Goal: Task Accomplishment & Management: Manage account settings

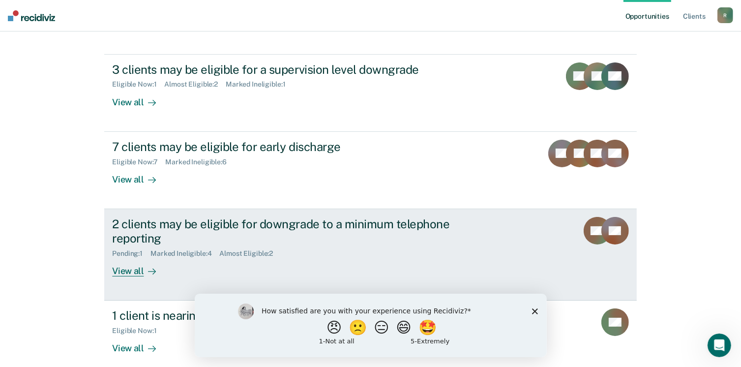
scroll to position [98, 0]
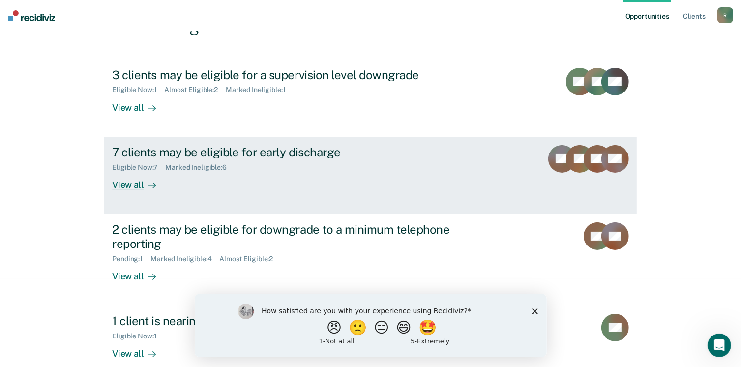
scroll to position [98, 0]
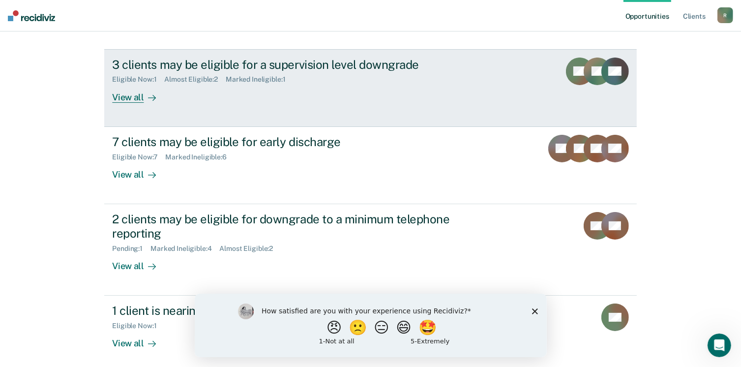
click at [121, 97] on div "View all" at bounding box center [139, 93] width 55 height 19
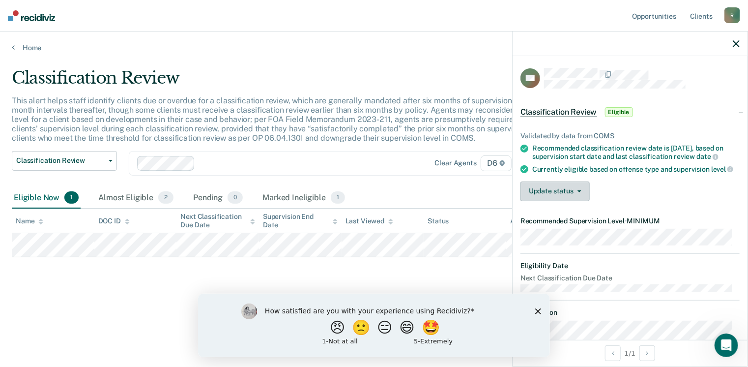
click at [580, 192] on icon "button" at bounding box center [579, 191] width 4 height 2
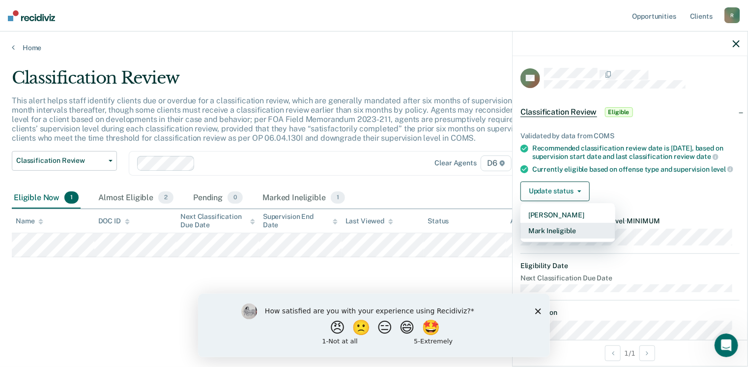
click at [561, 238] on button "Mark Ineligible" at bounding box center [567, 231] width 95 height 16
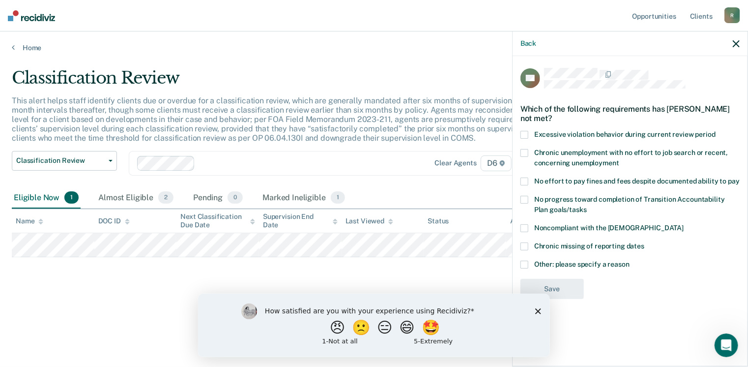
click at [525, 263] on span at bounding box center [524, 264] width 8 height 8
click at [629, 260] on input "Other: please specify a reason" at bounding box center [629, 260] width 0 height 0
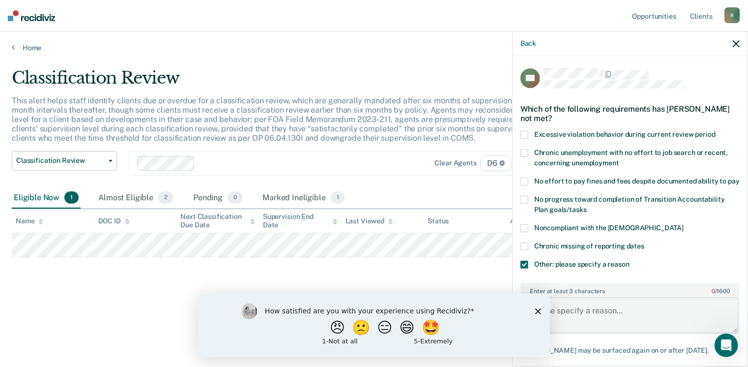
click at [568, 319] on textarea "Enter at least 3 characters 0 / 1600" at bounding box center [629, 315] width 217 height 36
click at [637, 292] on label "Enter at least 3 characters 0 / 1600" at bounding box center [629, 289] width 217 height 11
click at [637, 297] on textarea "Enter at least 3 characters 0 / 1600" at bounding box center [629, 315] width 217 height 36
click at [562, 315] on textarea "H" at bounding box center [629, 315] width 217 height 36
click at [558, 324] on textarea "HH" at bounding box center [629, 315] width 217 height 36
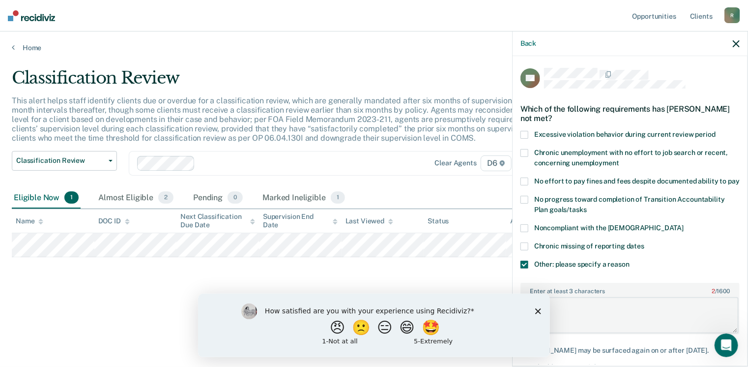
click at [558, 321] on textarea "HH" at bounding box center [629, 315] width 217 height 36
click at [574, 318] on textarea "HH" at bounding box center [629, 315] width 217 height 36
click at [554, 313] on textarea "HH" at bounding box center [629, 315] width 217 height 36
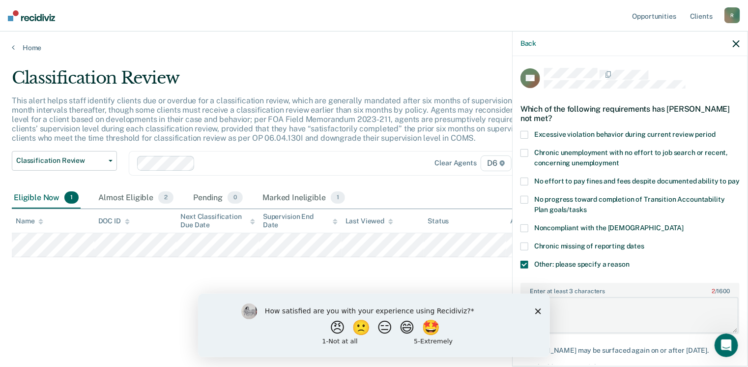
click at [554, 313] on textarea "HH" at bounding box center [629, 315] width 217 height 36
type textarea "HH"
click at [358, 326] on button "🙁" at bounding box center [361, 327] width 27 height 20
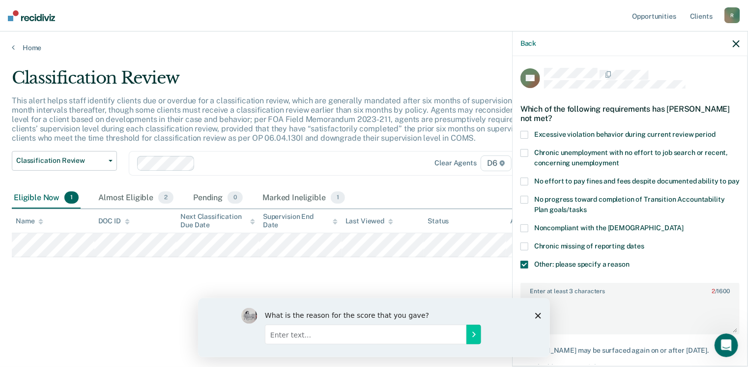
click at [537, 313] on icon "Close survey" at bounding box center [538, 315] width 6 height 6
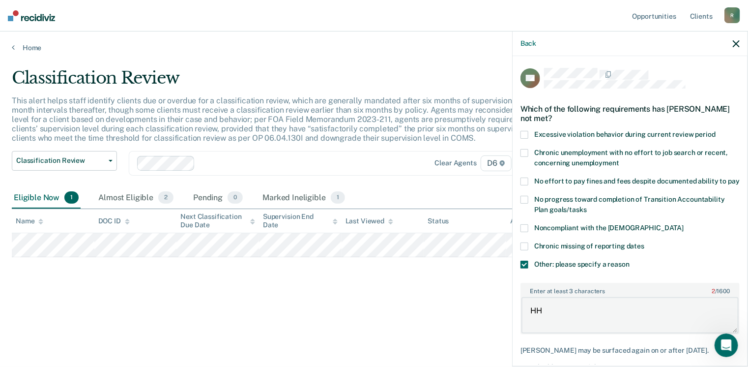
click at [549, 321] on textarea "HH" at bounding box center [629, 315] width 217 height 36
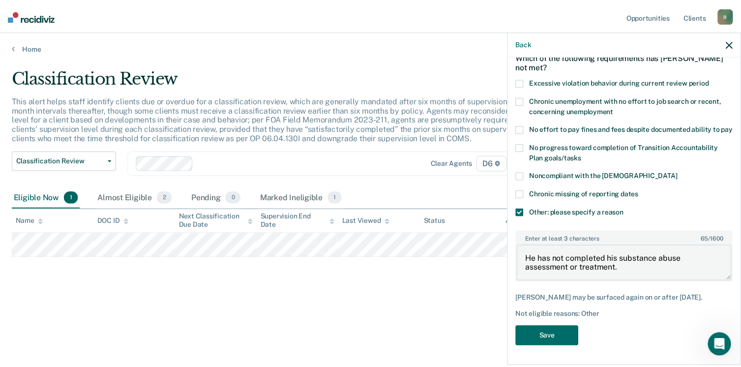
scroll to position [60, 0]
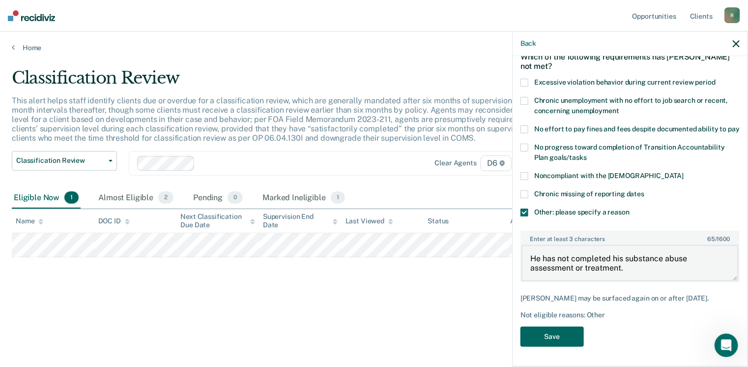
type textarea "He has not completed his substance abuse assessment or treatment."
click at [560, 337] on button "Save" at bounding box center [551, 336] width 63 height 20
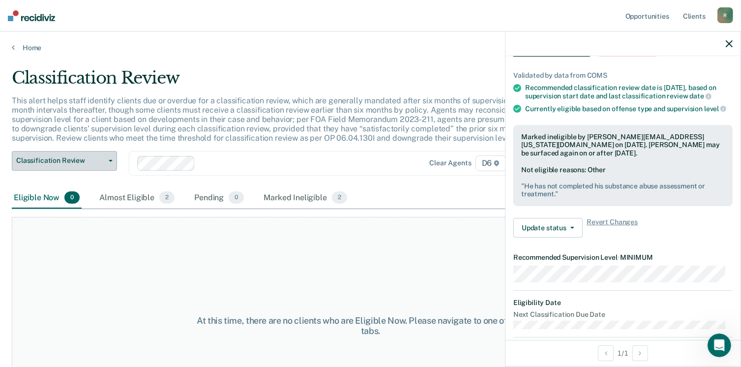
click at [108, 160] on span "button" at bounding box center [109, 161] width 8 height 2
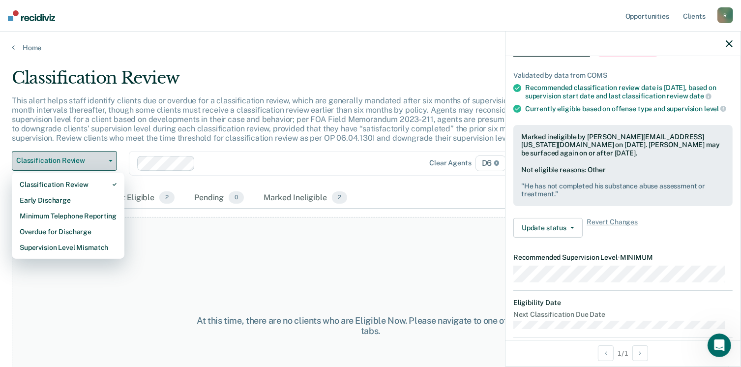
click at [108, 160] on span "button" at bounding box center [109, 161] width 8 height 2
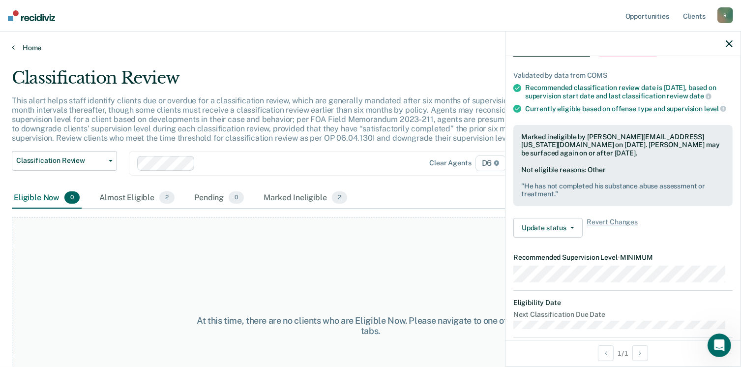
click at [22, 48] on link "Home" at bounding box center [370, 47] width 717 height 9
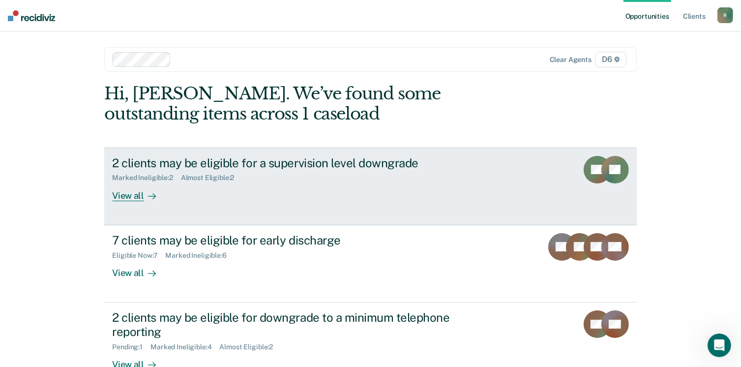
click at [132, 196] on div "View all" at bounding box center [139, 191] width 55 height 19
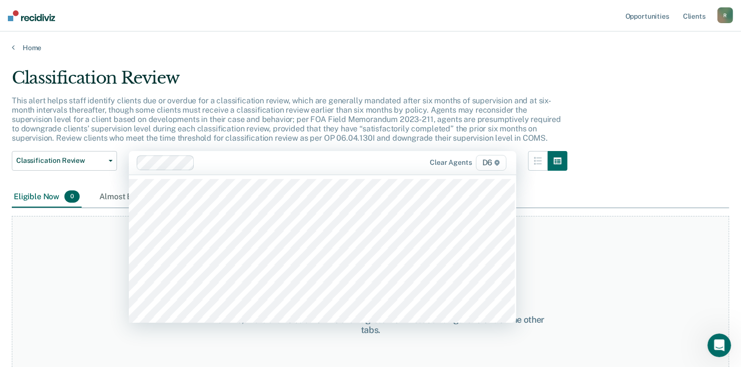
click at [496, 166] on span "D6" at bounding box center [491, 163] width 31 height 16
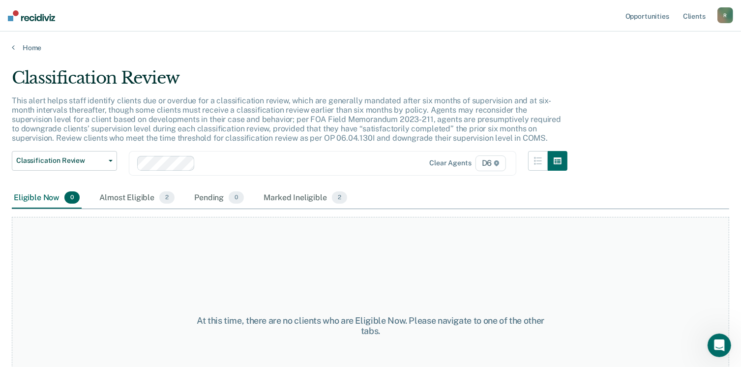
click at [496, 166] on span "D6" at bounding box center [490, 163] width 31 height 16
click at [29, 50] on link "Home" at bounding box center [370, 47] width 717 height 9
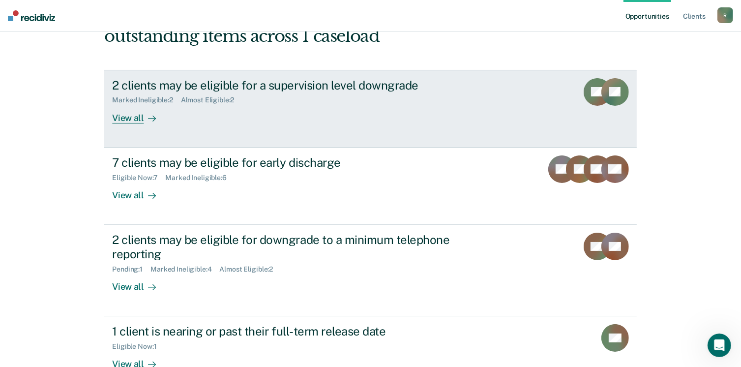
scroll to position [98, 0]
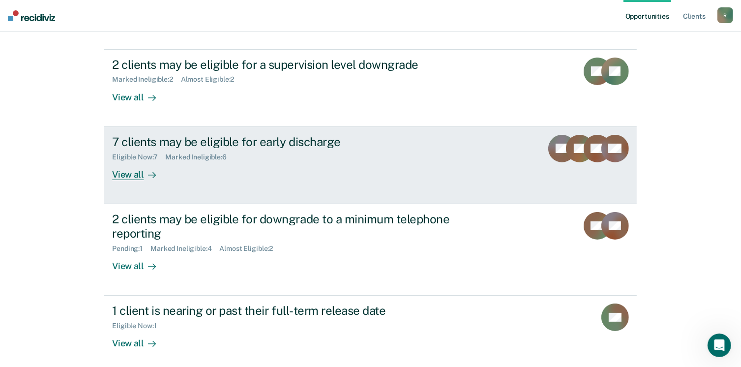
click at [221, 142] on div "7 clients may be eligible for early discharge" at bounding box center [284, 142] width 345 height 14
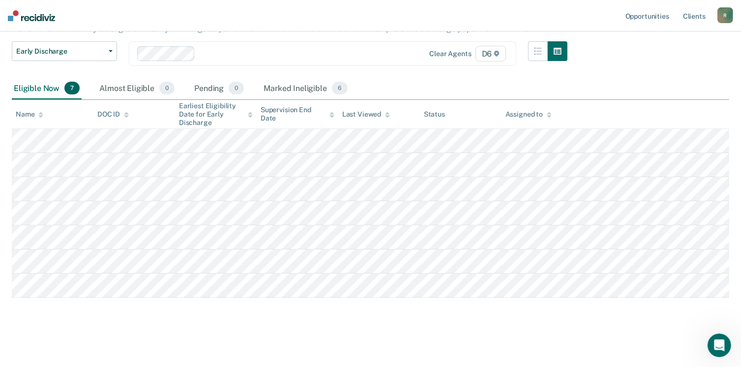
scroll to position [100, 0]
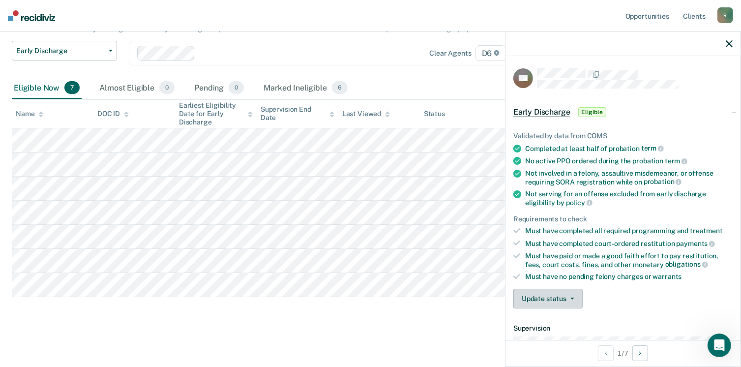
click at [570, 297] on icon "button" at bounding box center [572, 298] width 4 height 2
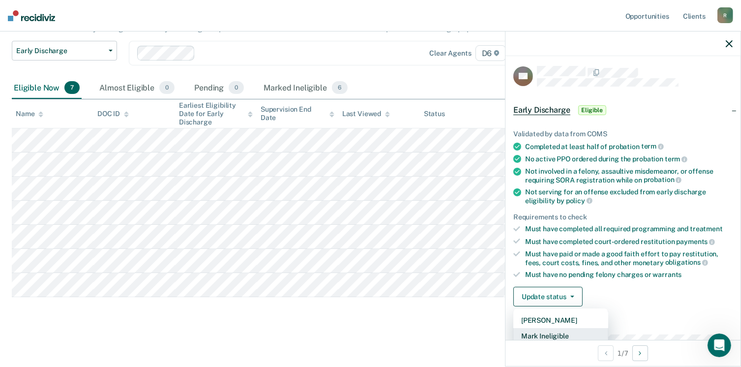
click at [553, 331] on button "Mark Ineligible" at bounding box center [560, 336] width 95 height 16
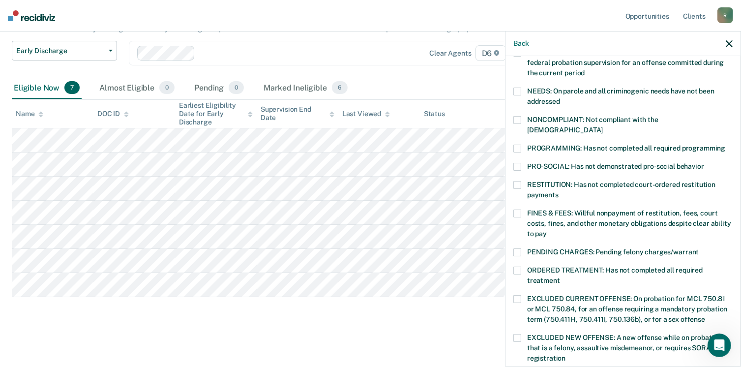
scroll to position [149, 0]
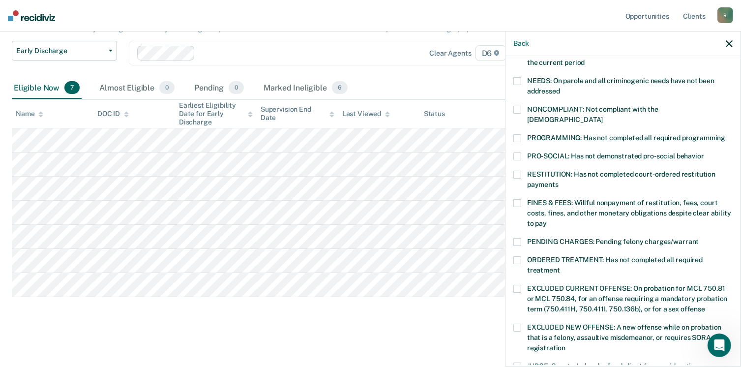
click at [515, 134] on span at bounding box center [517, 138] width 8 height 8
click at [725, 134] on input "PROGRAMMING: Has not completed all required programming" at bounding box center [725, 134] width 0 height 0
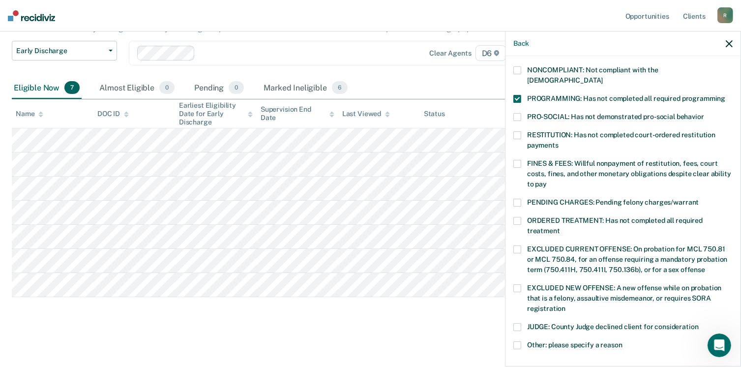
scroll to position [310, 0]
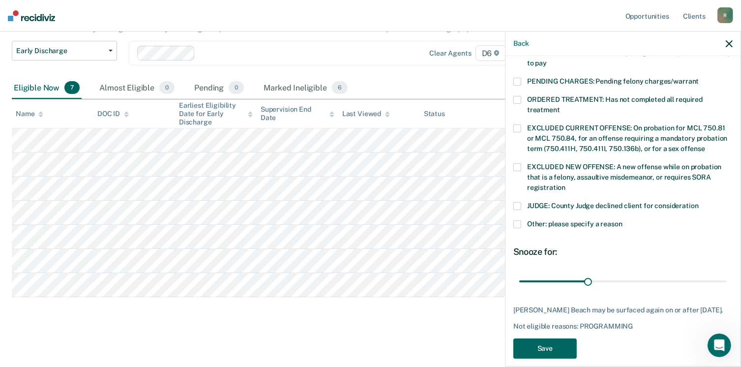
click at [552, 338] on button "Save" at bounding box center [544, 348] width 63 height 20
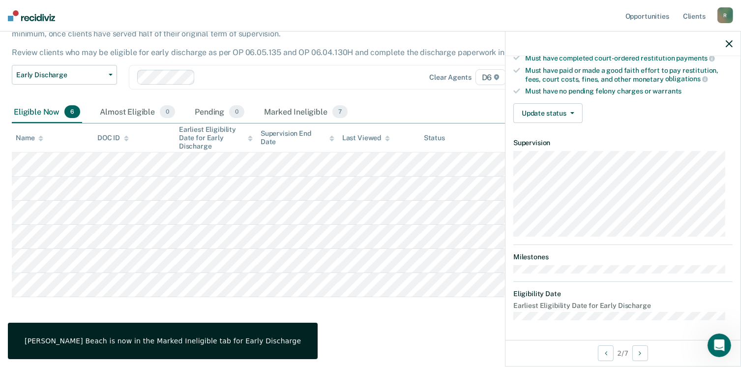
scroll to position [181, 0]
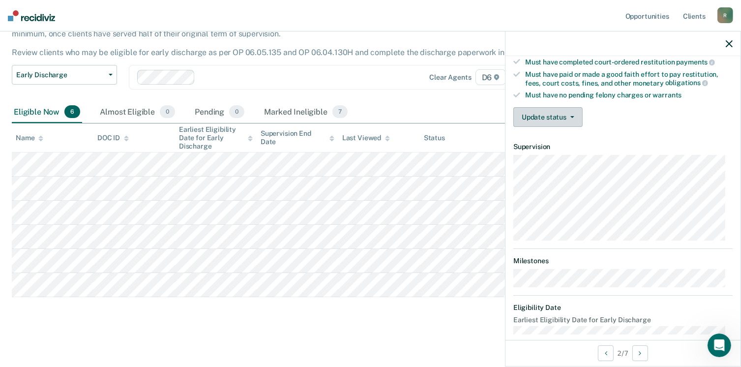
click at [570, 109] on button "Update status" at bounding box center [547, 117] width 69 height 20
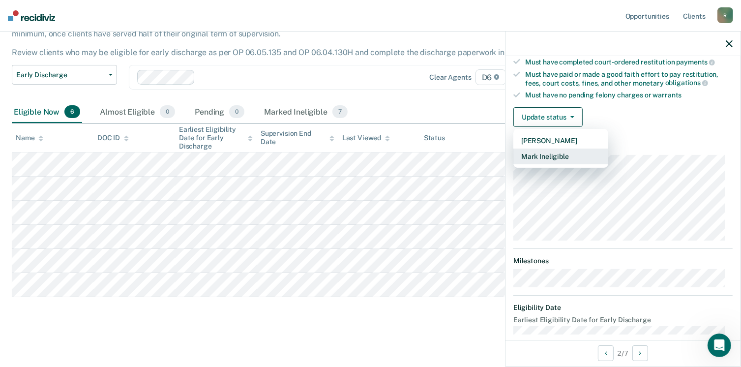
click at [548, 152] on button "Mark Ineligible" at bounding box center [560, 156] width 95 height 16
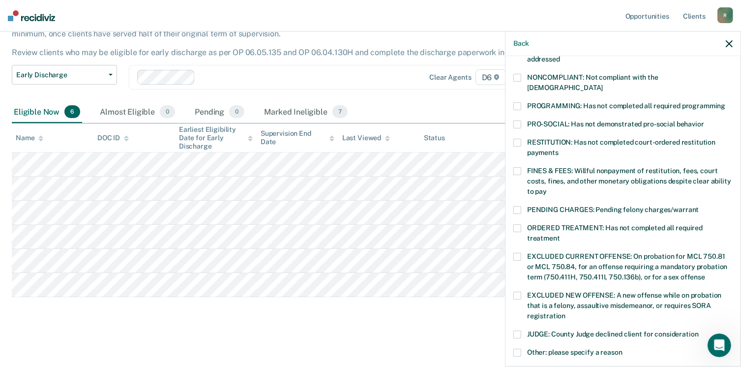
click at [518, 102] on span at bounding box center [517, 106] width 8 height 8
click at [725, 102] on input "PROGRAMMING: Has not completed all required programming" at bounding box center [725, 102] width 0 height 0
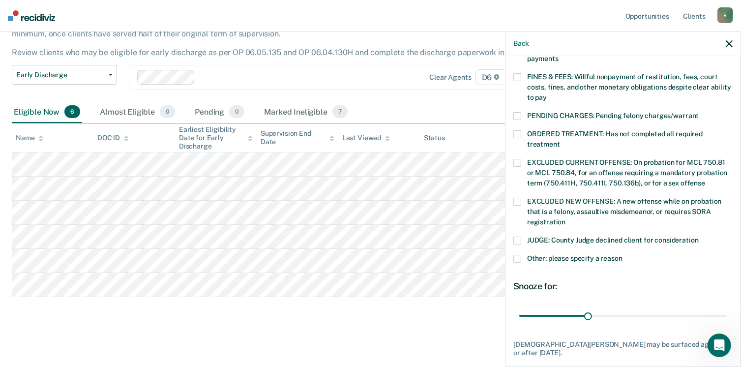
scroll to position [318, 0]
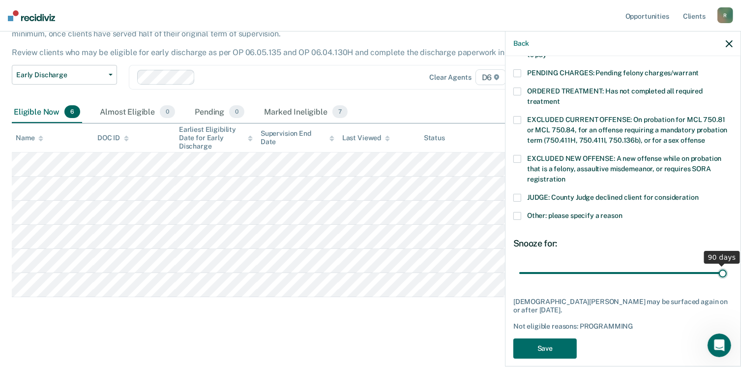
drag, startPoint x: 587, startPoint y: 259, endPoint x: 719, endPoint y: 262, distance: 132.2
type input "90"
click at [719, 264] on input "range" at bounding box center [622, 272] width 207 height 17
click at [549, 341] on button "Save" at bounding box center [544, 348] width 63 height 20
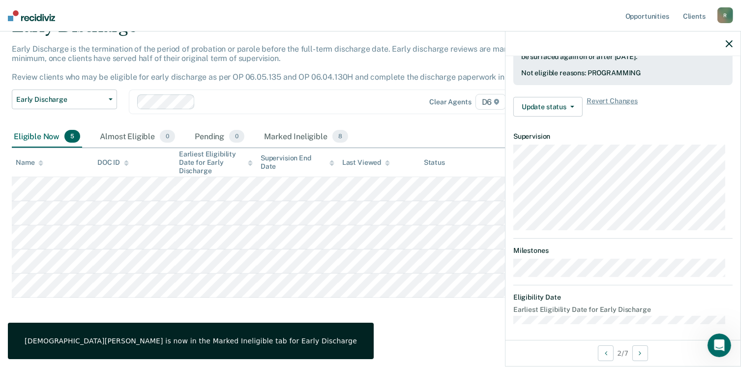
scroll to position [192, 0]
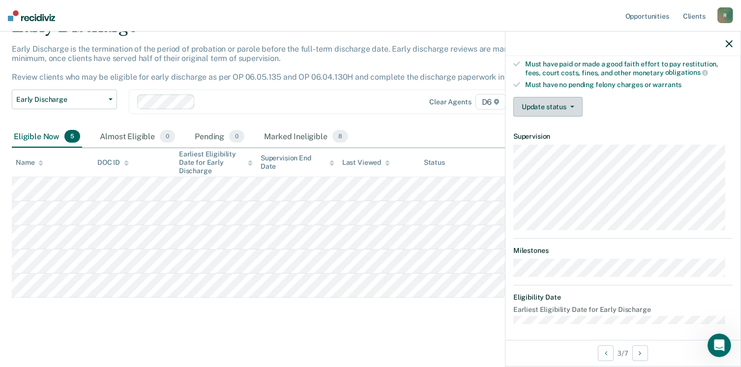
click at [570, 106] on icon "button" at bounding box center [572, 107] width 4 height 2
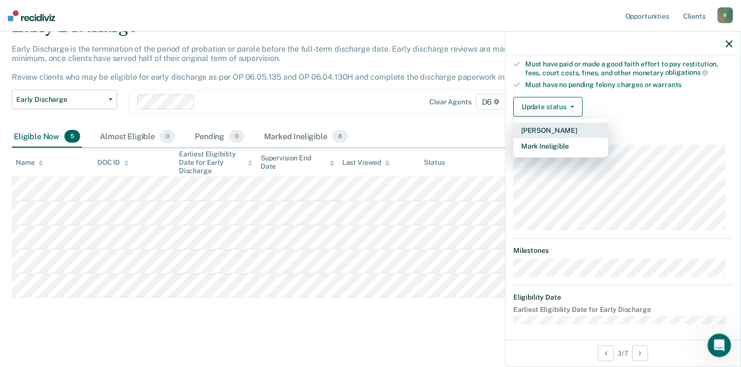
click at [558, 125] on button "[PERSON_NAME]" at bounding box center [560, 130] width 95 height 16
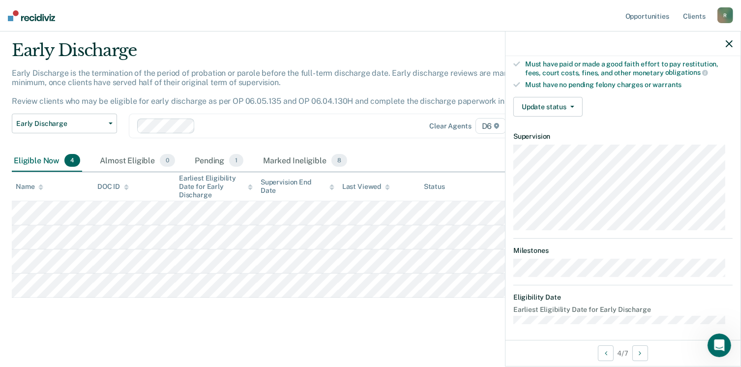
scroll to position [181, 0]
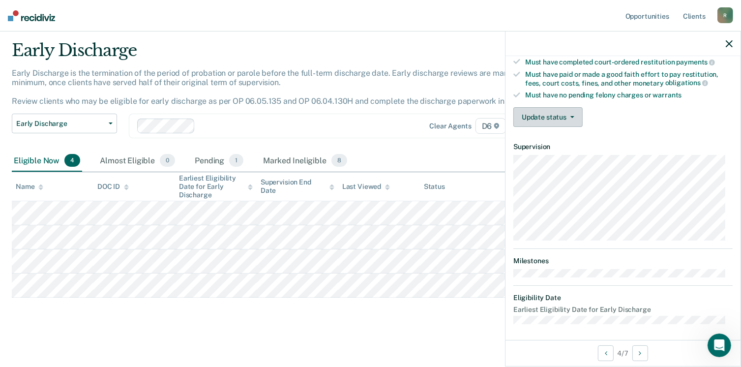
click at [562, 111] on button "Update status" at bounding box center [547, 117] width 69 height 20
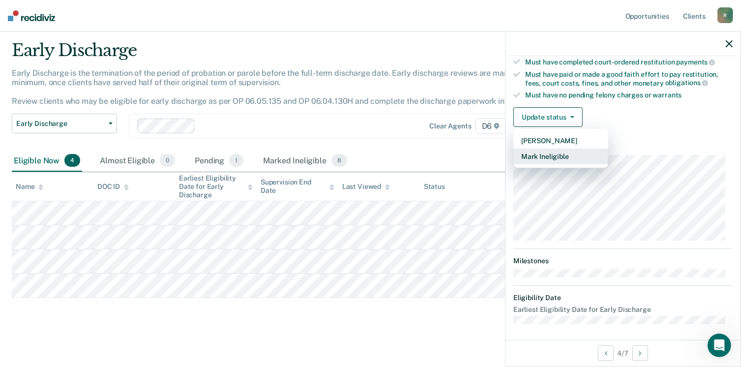
click at [555, 152] on button "Mark Ineligible" at bounding box center [560, 156] width 95 height 16
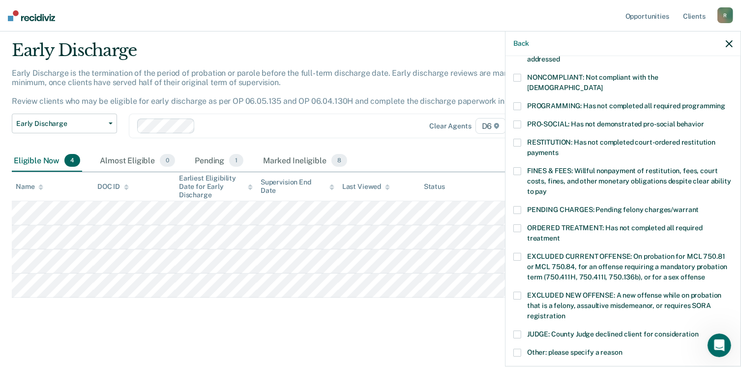
click at [516, 139] on span at bounding box center [517, 143] width 8 height 8
click at [558, 149] on input "RESTITUTION: Has not completed court-ordered restitution payments" at bounding box center [558, 149] width 0 height 0
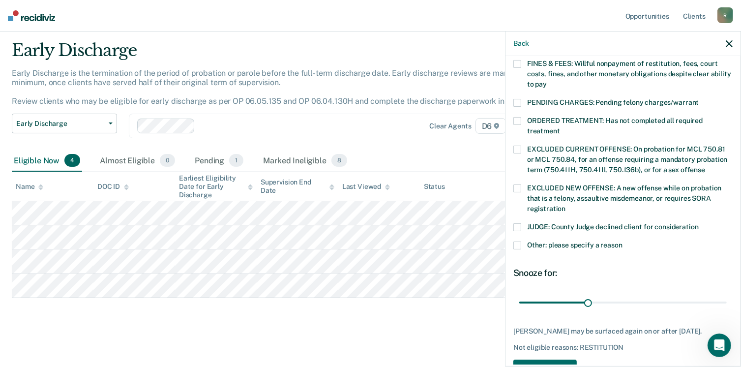
scroll to position [310, 0]
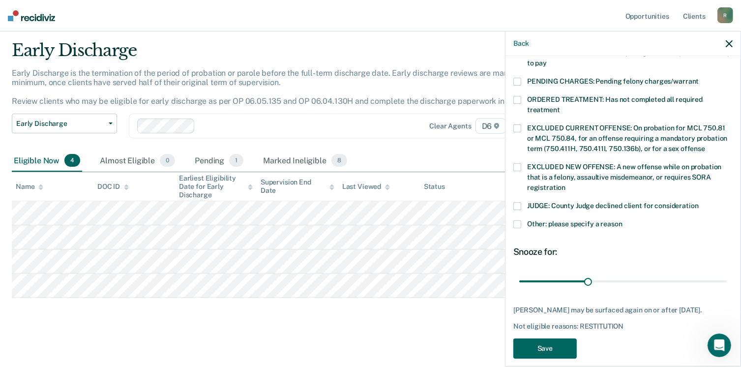
click at [560, 339] on button "Save" at bounding box center [544, 348] width 63 height 20
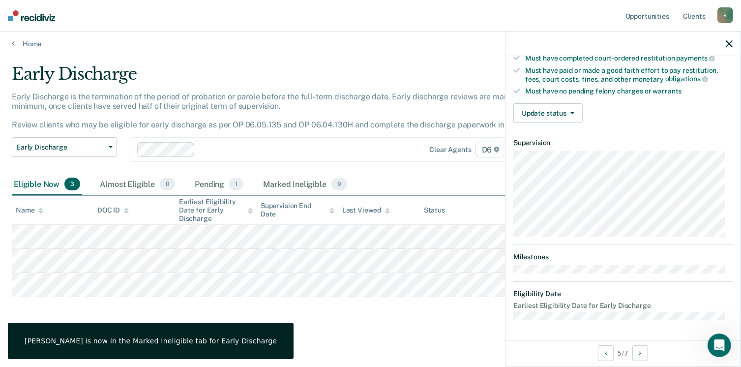
scroll to position [181, 0]
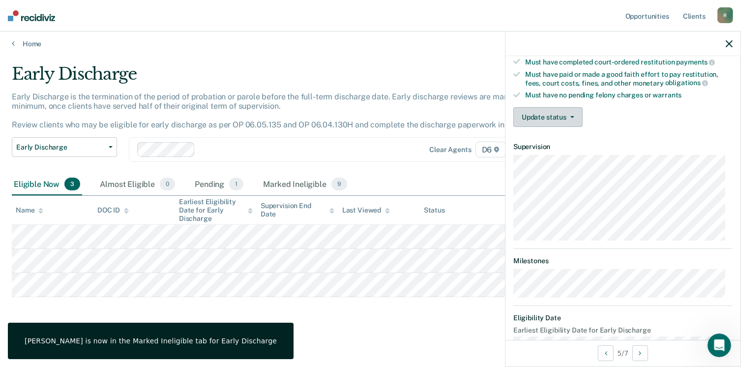
click at [569, 111] on button "Update status" at bounding box center [547, 117] width 69 height 20
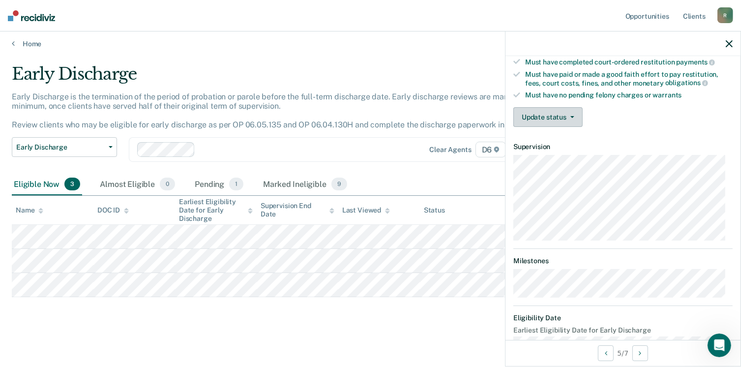
click at [550, 116] on button "Update status" at bounding box center [547, 117] width 69 height 20
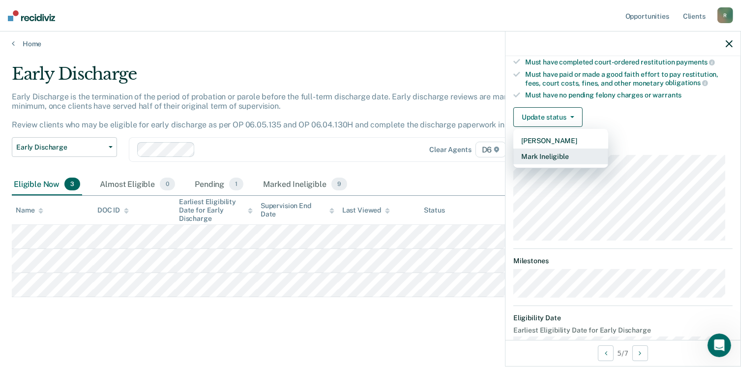
click at [547, 153] on button "Mark Ineligible" at bounding box center [560, 156] width 95 height 16
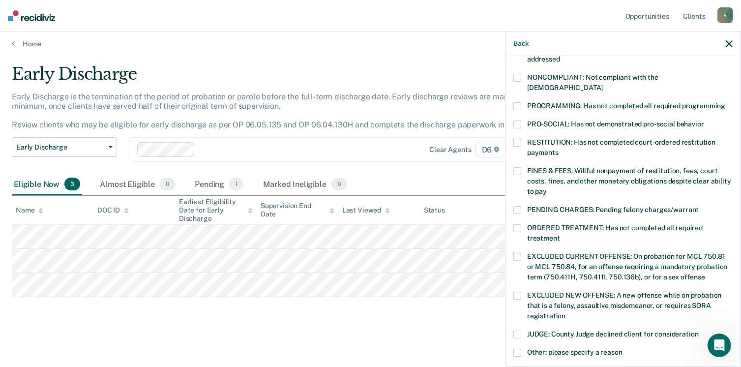
click at [517, 102] on span at bounding box center [517, 106] width 8 height 8
click at [725, 102] on input "PROGRAMMING: Has not completed all required programming" at bounding box center [725, 102] width 0 height 0
click at [518, 167] on span at bounding box center [517, 171] width 8 height 8
click at [546, 188] on input "FINES & FEES: Willful nonpayment of restitution, fees, court costs, fines, and …" at bounding box center [546, 188] width 0 height 0
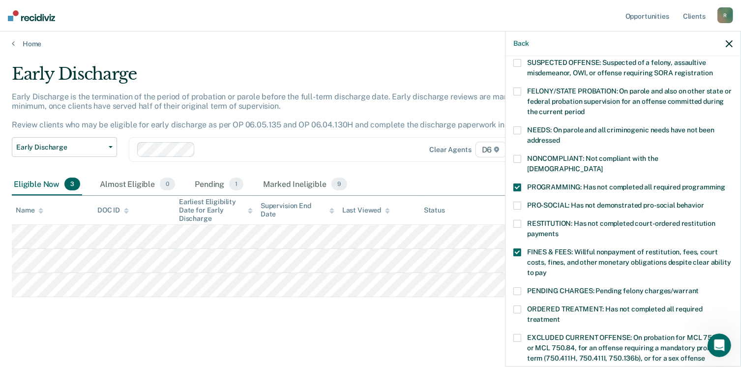
scroll to position [83, 0]
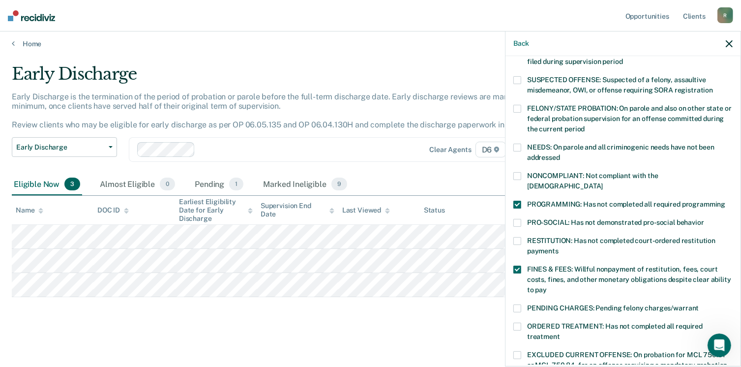
click at [518, 200] on span at bounding box center [517, 204] width 8 height 8
click at [725, 200] on input "PROGRAMMING: Has not completed all required programming" at bounding box center [725, 200] width 0 height 0
click at [516, 322] on span at bounding box center [517, 326] width 8 height 8
click at [560, 333] on input "ORDERED TREATMENT: Has not completed all required treatment" at bounding box center [560, 333] width 0 height 0
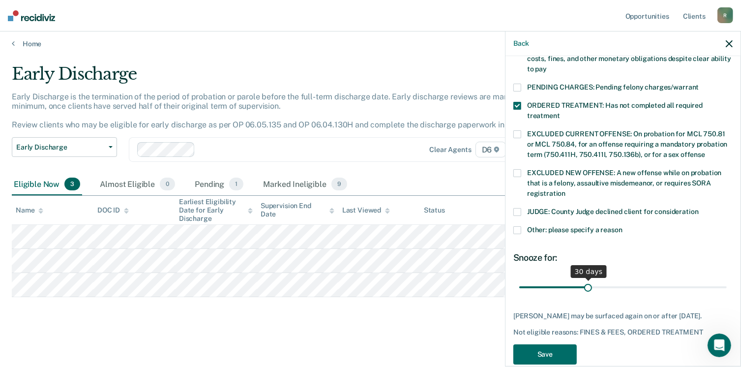
scroll to position [310, 0]
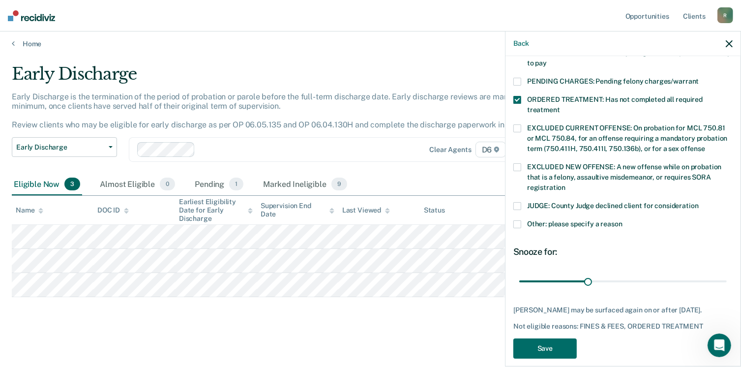
click at [519, 220] on span at bounding box center [517, 224] width 8 height 8
click at [622, 220] on input "Other: please specify a reason" at bounding box center [622, 220] width 0 height 0
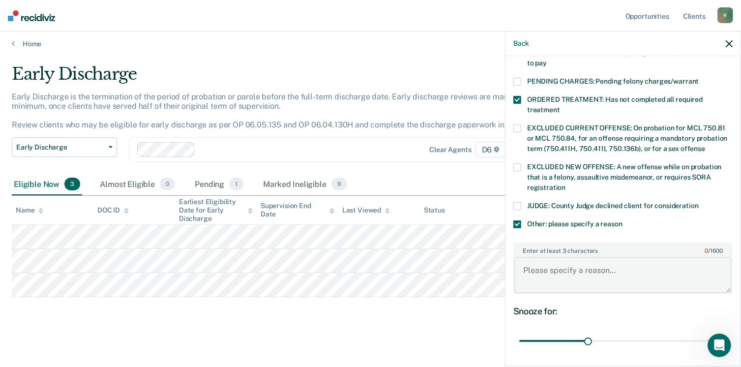
drag, startPoint x: 526, startPoint y: 252, endPoint x: 529, endPoint y: 246, distance: 6.8
click at [529, 256] on textarea "Enter at least 3 characters 0 / 1600" at bounding box center [622, 274] width 217 height 36
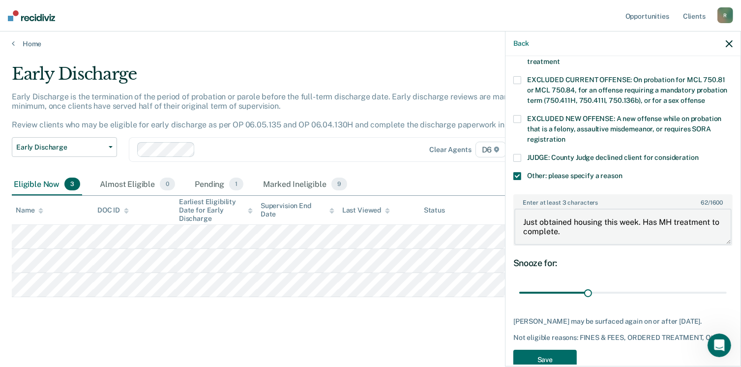
scroll to position [368, 0]
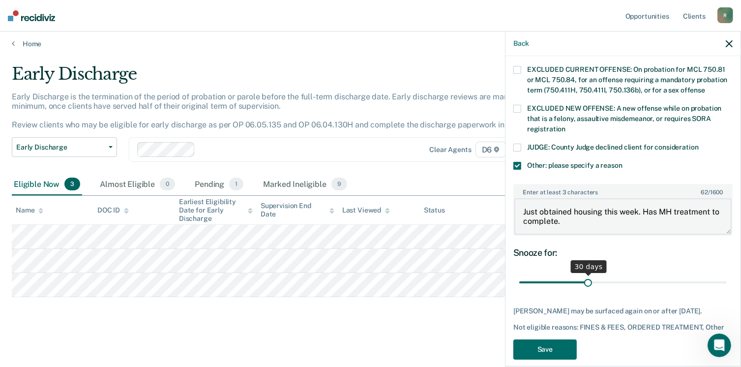
type textarea "Just obtained housing this week. Has MH treatment to complete."
drag, startPoint x: 584, startPoint y: 271, endPoint x: 651, endPoint y: 276, distance: 67.0
type input "60"
click at [651, 276] on input "range" at bounding box center [622, 282] width 207 height 17
drag, startPoint x: 554, startPoint y: 339, endPoint x: 560, endPoint y: 333, distance: 8.7
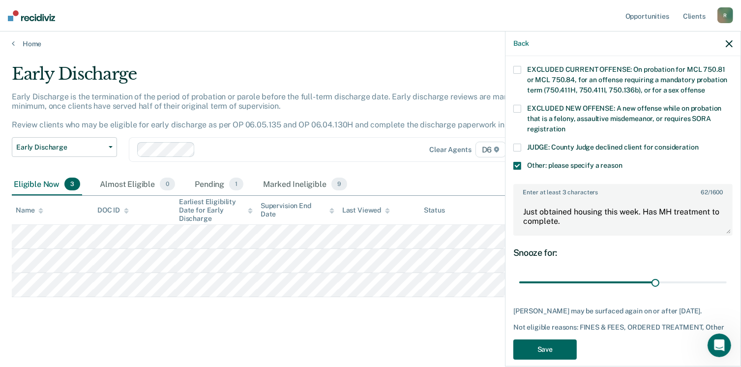
click at [556, 339] on button "Save" at bounding box center [544, 349] width 63 height 20
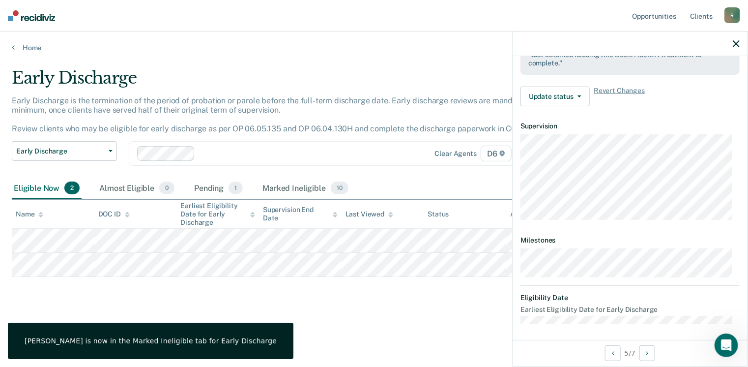
scroll to position [181, 0]
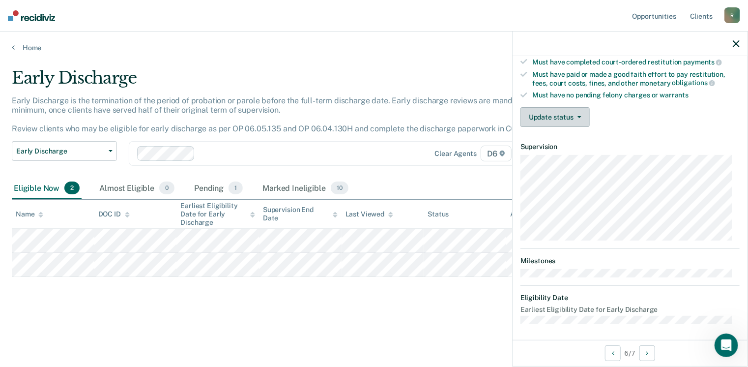
click at [579, 116] on icon "button" at bounding box center [579, 117] width 4 height 2
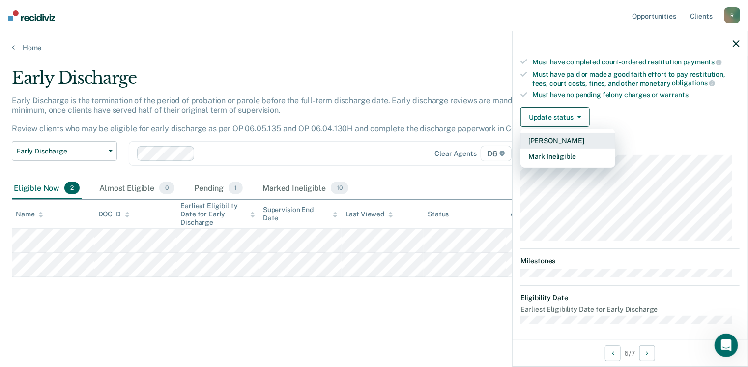
click at [558, 140] on button "[PERSON_NAME]" at bounding box center [567, 141] width 95 height 16
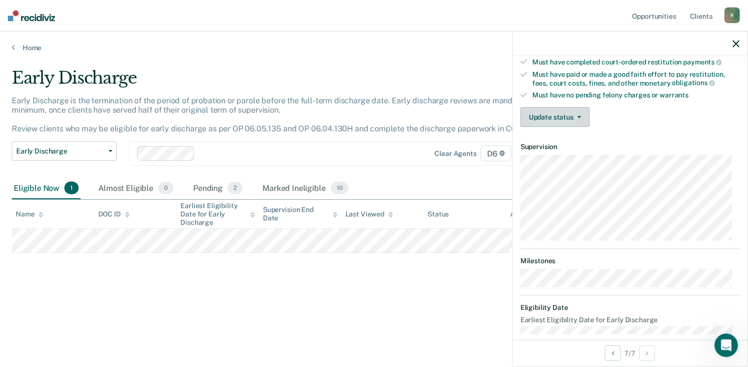
click at [562, 112] on button "Update status" at bounding box center [554, 117] width 69 height 20
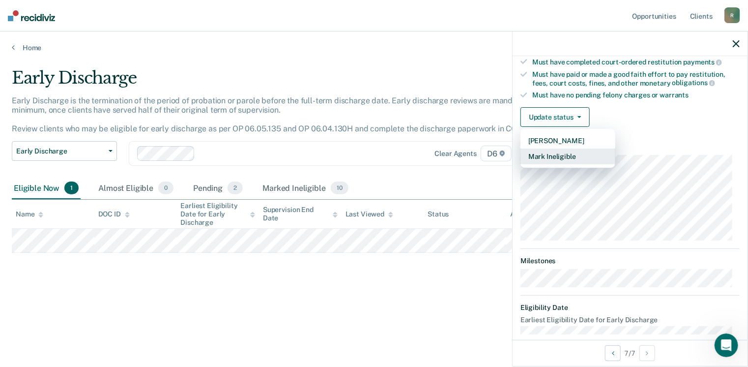
click at [557, 154] on button "Mark Ineligible" at bounding box center [567, 156] width 95 height 16
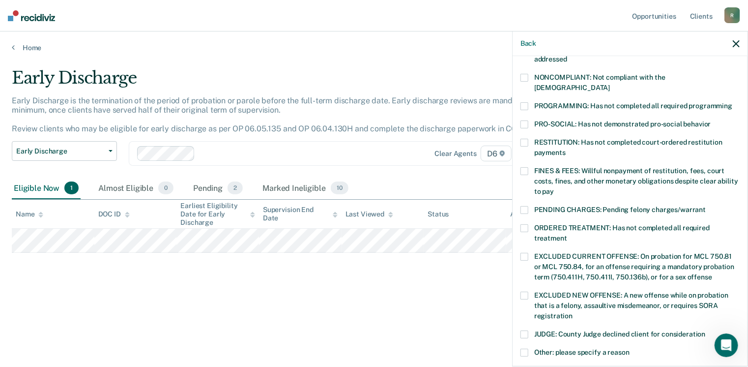
click at [524, 224] on span at bounding box center [524, 228] width 8 height 8
click at [567, 234] on input "ORDERED TREATMENT: Has not completed all required treatment" at bounding box center [567, 234] width 0 height 0
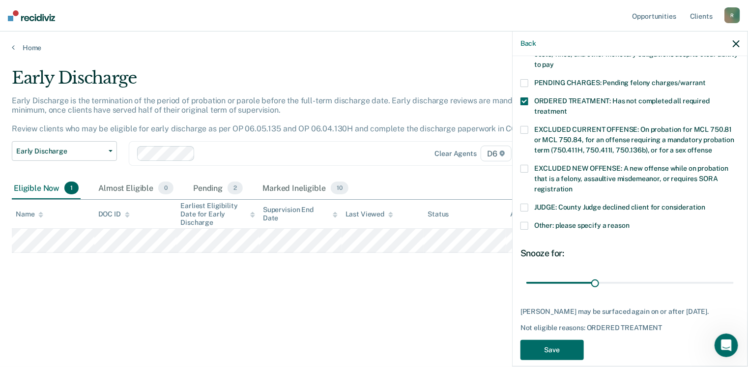
scroll to position [310, 0]
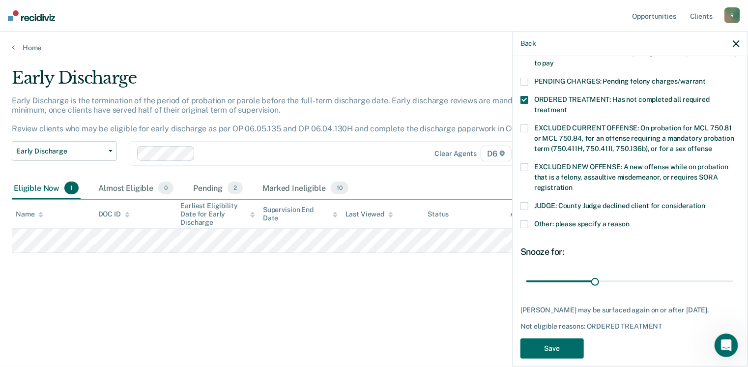
click at [525, 220] on span at bounding box center [524, 224] width 8 height 8
click at [629, 220] on input "Other: please specify a reason" at bounding box center [629, 220] width 0 height 0
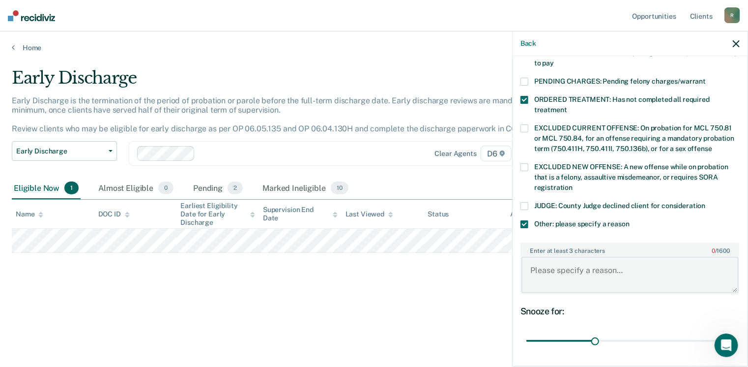
click at [531, 258] on textarea "Enter at least 3 characters 0 / 1600" at bounding box center [629, 274] width 217 height 36
click at [540, 256] on textarea "Enter at least 3 characters 0 / 1600" at bounding box center [629, 274] width 217 height 36
click at [594, 220] on div "Other: please specify a reason" at bounding box center [629, 229] width 219 height 18
click at [538, 258] on textarea "Enter at least 3 characters 0 / 1600" at bounding box center [629, 274] width 217 height 36
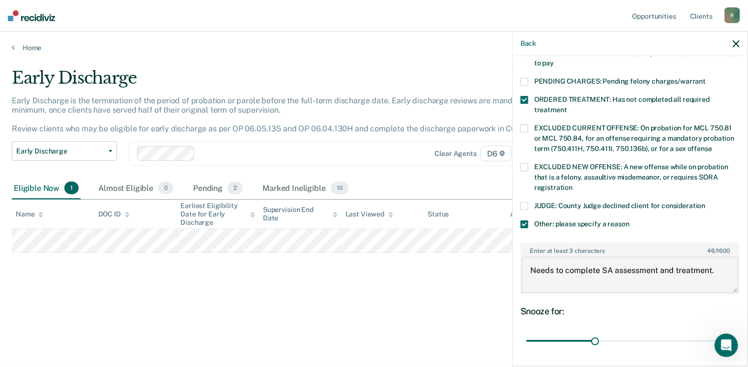
drag, startPoint x: 614, startPoint y: 260, endPoint x: 670, endPoint y: 259, distance: 56.5
click at [670, 259] on textarea "Needs to complete SA assessment and treatment." at bounding box center [629, 274] width 217 height 36
type textarea "Needs to complete SA treatment."
drag, startPoint x: 594, startPoint y: 329, endPoint x: 743, endPoint y: 329, distance: 149.4
type input "90"
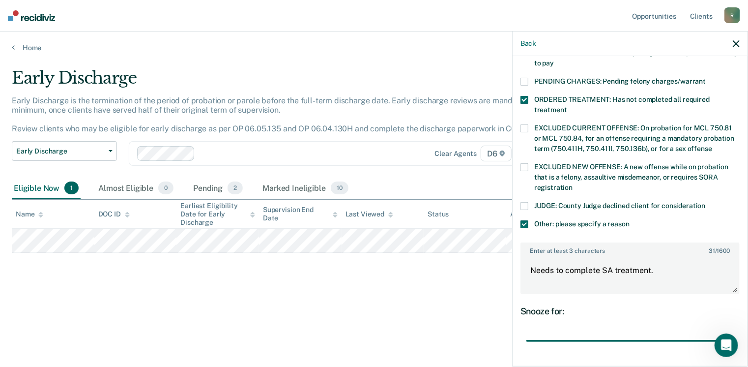
click at [734, 332] on input "range" at bounding box center [629, 340] width 207 height 17
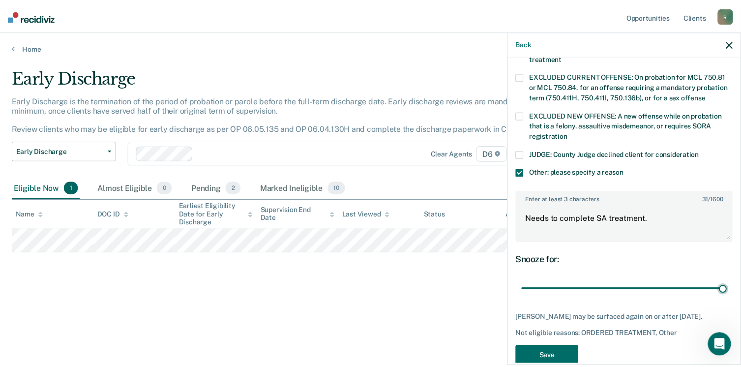
scroll to position [368, 0]
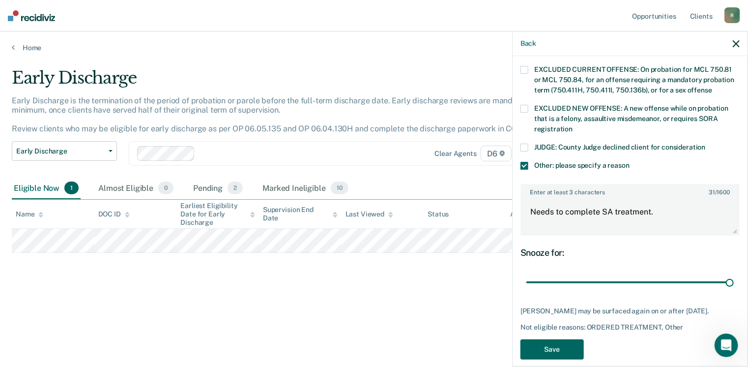
click at [562, 339] on button "Save" at bounding box center [551, 349] width 63 height 20
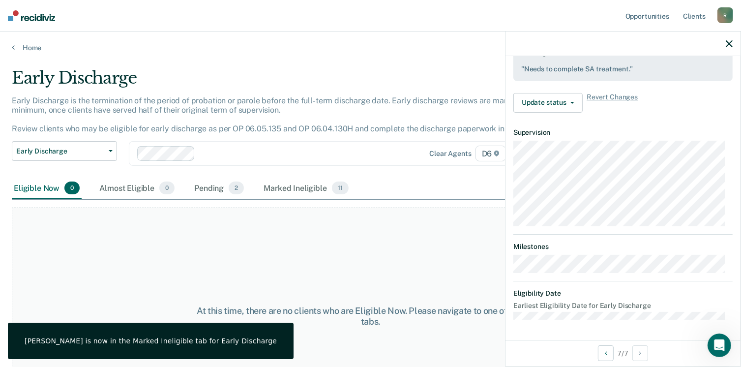
scroll to position [281, 0]
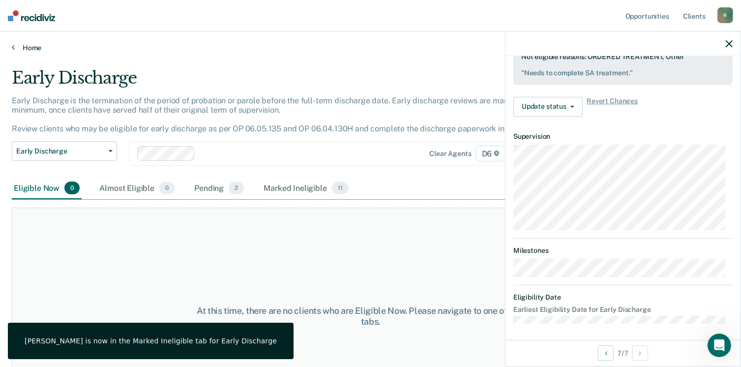
click at [26, 45] on link "Home" at bounding box center [370, 47] width 717 height 9
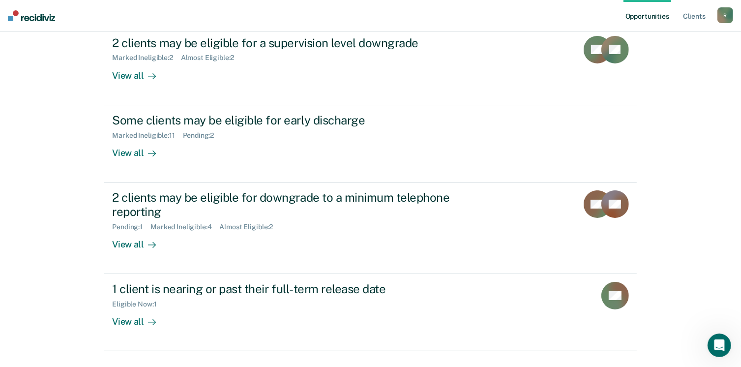
scroll to position [142, 0]
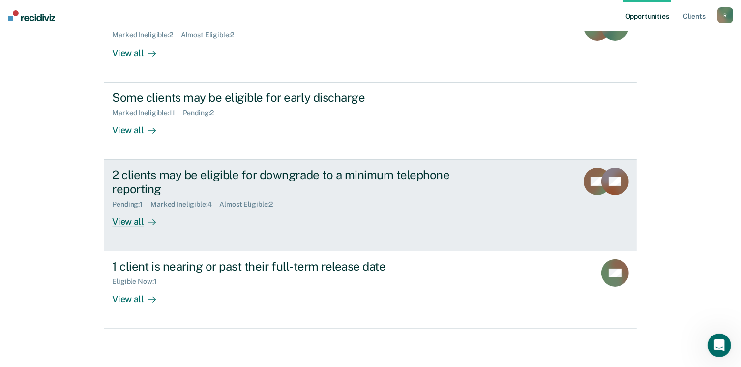
click at [136, 220] on div "View all" at bounding box center [139, 217] width 55 height 19
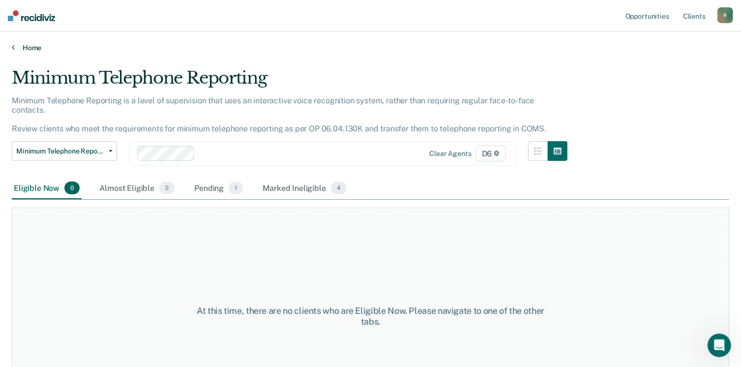
click at [24, 50] on link "Home" at bounding box center [370, 47] width 717 height 9
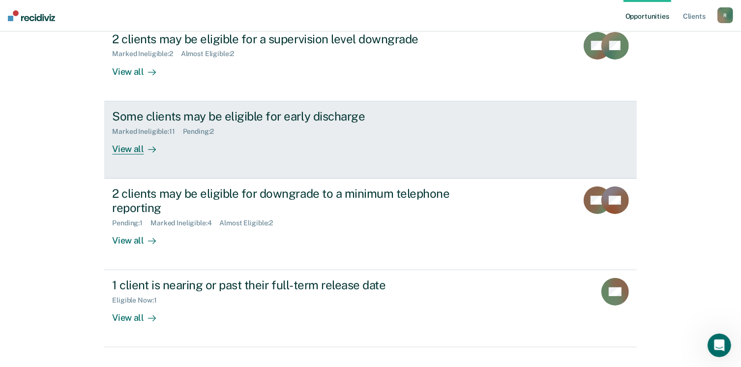
scroll to position [142, 0]
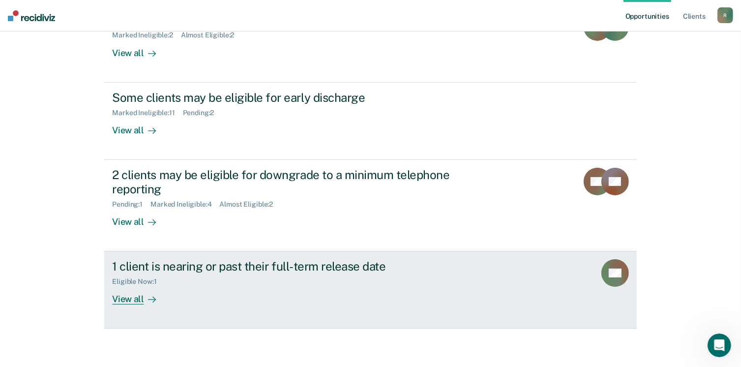
click at [132, 298] on div "View all" at bounding box center [139, 294] width 55 height 19
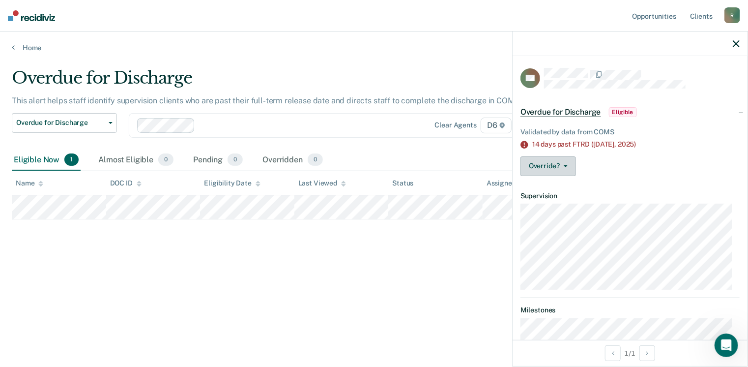
click at [570, 166] on button "Override?" at bounding box center [548, 166] width 56 height 20
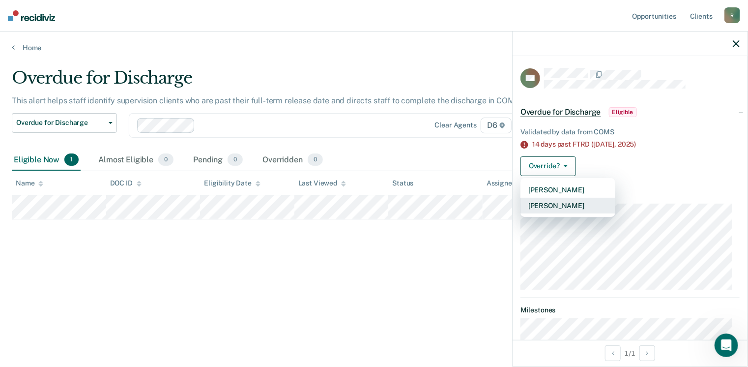
click at [566, 206] on button "[PERSON_NAME]" at bounding box center [567, 206] width 95 height 16
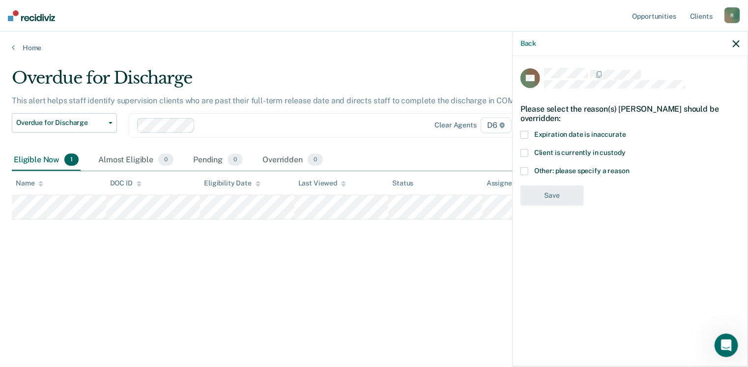
click at [525, 167] on span at bounding box center [524, 171] width 8 height 8
click at [629, 167] on input "Other: please specify a reason" at bounding box center [629, 167] width 0 height 0
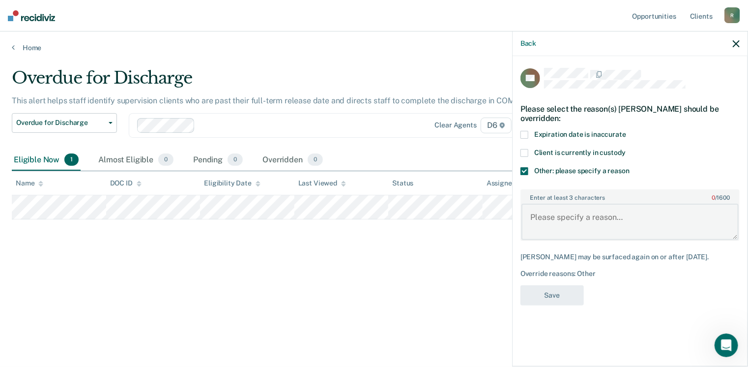
click at [551, 207] on textarea "Enter at least 3 characters 0 / 1600" at bounding box center [629, 221] width 217 height 36
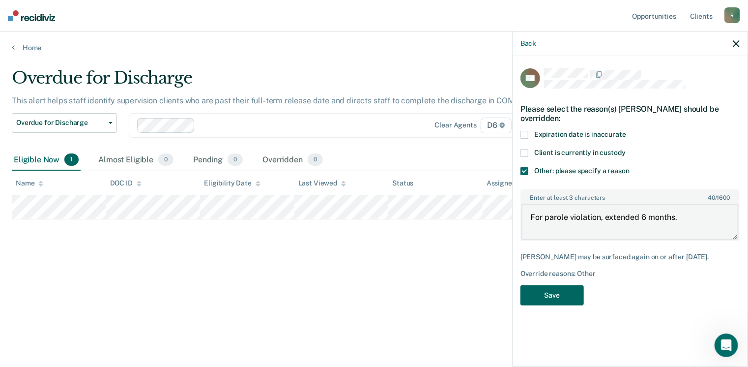
type textarea "For parole violation, extended 6 months."
click at [567, 285] on button "Save" at bounding box center [551, 295] width 63 height 20
